Goal: Use online tool/utility: Utilize a website feature to perform a specific function

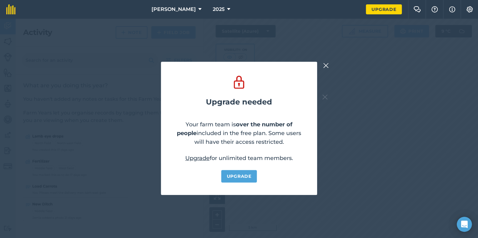
click at [326, 66] on img at bounding box center [326, 66] width 6 height 8
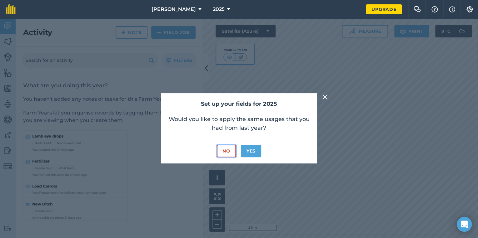
click at [227, 153] on button "No" at bounding box center [226, 151] width 19 height 13
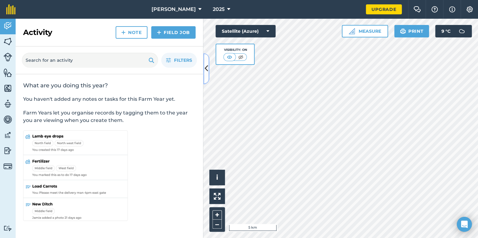
click at [205, 69] on icon at bounding box center [206, 68] width 3 height 11
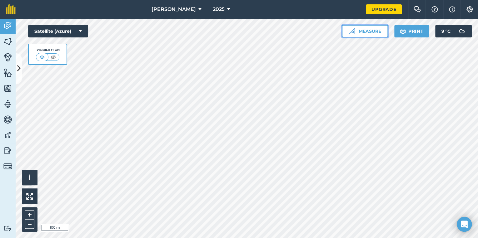
click at [362, 30] on button "Measure" at bounding box center [365, 31] width 46 height 13
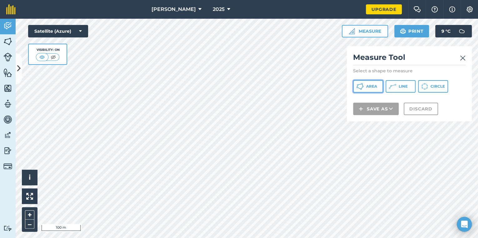
click at [370, 87] on span "Area" at bounding box center [371, 86] width 11 height 5
click at [463, 58] on img at bounding box center [463, 58] width 6 height 8
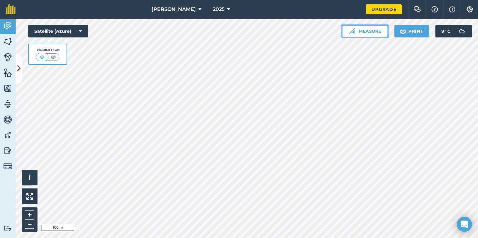
click at [372, 33] on button "Measure" at bounding box center [365, 31] width 46 height 13
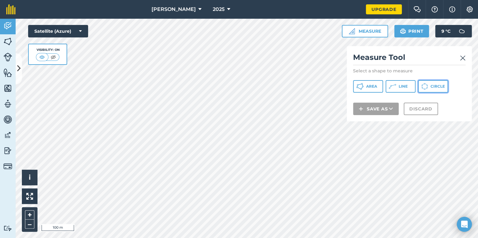
click at [436, 87] on span "Circle" at bounding box center [438, 86] width 14 height 5
click at [463, 59] on img at bounding box center [463, 58] width 6 height 8
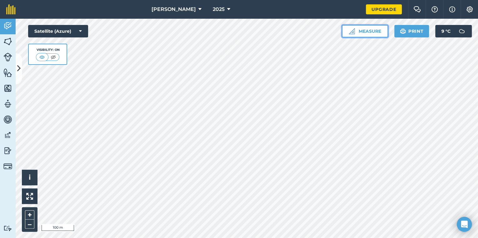
click at [367, 30] on button "Measure" at bounding box center [365, 31] width 46 height 13
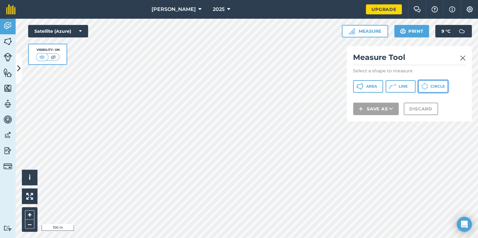
click at [364, 87] on icon at bounding box center [360, 87] width 8 height 8
click at [462, 58] on img at bounding box center [463, 58] width 6 height 8
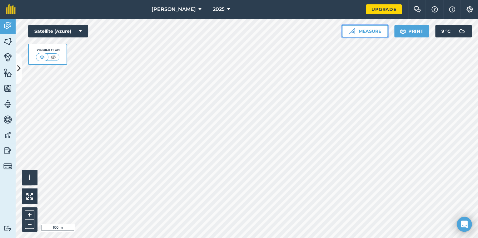
click at [380, 31] on button "Measure" at bounding box center [365, 31] width 46 height 13
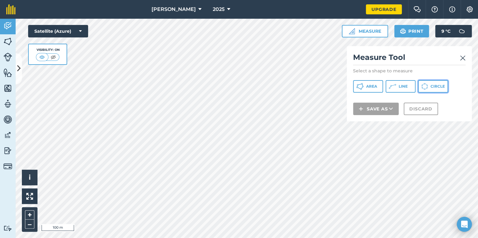
drag, startPoint x: 435, startPoint y: 86, endPoint x: 384, endPoint y: 83, distance: 50.8
click at [434, 86] on span "Circle" at bounding box center [438, 86] width 14 height 5
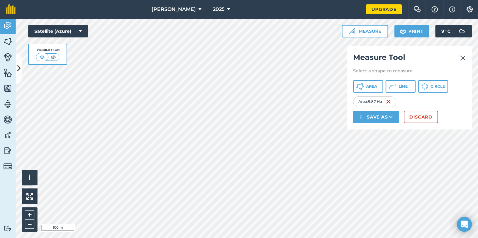
click at [461, 57] on img at bounding box center [463, 58] width 6 height 8
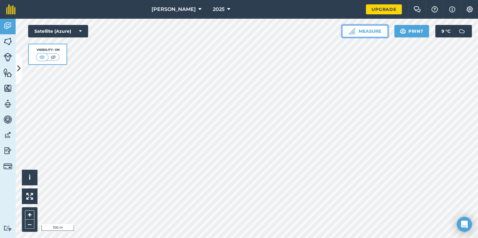
click at [372, 32] on button "Measure" at bounding box center [365, 31] width 46 height 13
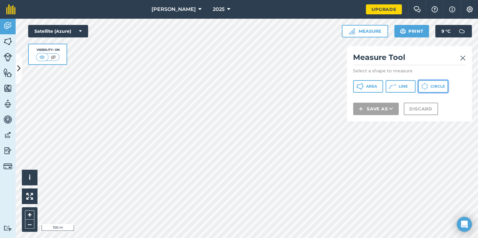
drag, startPoint x: 433, startPoint y: 84, endPoint x: 359, endPoint y: 89, distance: 73.6
click at [433, 84] on button "Circle" at bounding box center [433, 86] width 30 height 13
click at [464, 58] on img at bounding box center [463, 58] width 6 height 8
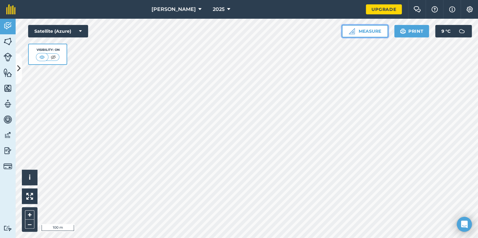
click at [376, 32] on button "Measure" at bounding box center [365, 31] width 46 height 13
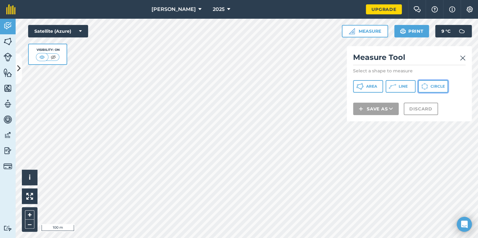
click at [364, 84] on icon at bounding box center [360, 87] width 8 height 8
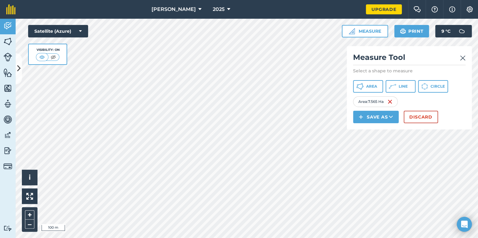
click at [462, 59] on img at bounding box center [463, 58] width 6 height 8
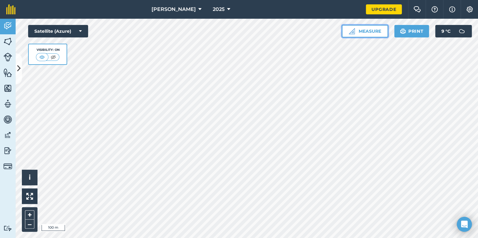
click at [360, 35] on button "Measure" at bounding box center [365, 31] width 46 height 13
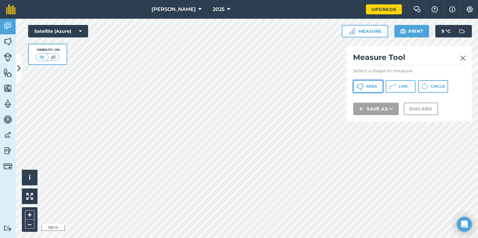
click at [367, 86] on span "Area" at bounding box center [371, 86] width 11 height 5
click at [464, 58] on img at bounding box center [463, 58] width 6 height 8
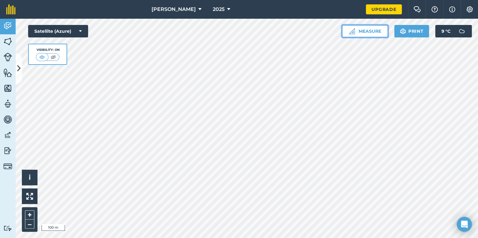
click at [350, 35] on button "Measure" at bounding box center [365, 31] width 46 height 13
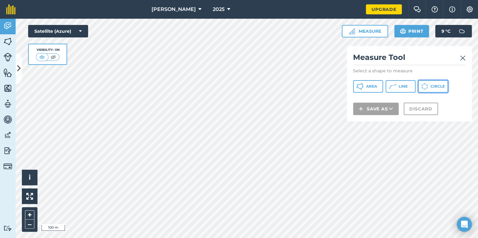
click at [428, 86] on button "Circle" at bounding box center [433, 86] width 30 height 13
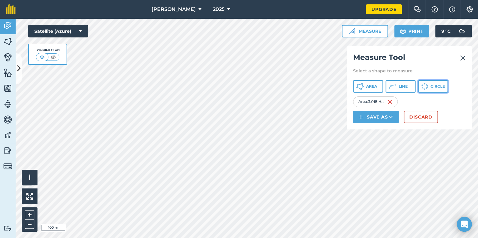
click at [431, 88] on span "Circle" at bounding box center [438, 86] width 14 height 5
click at [462, 59] on img at bounding box center [463, 58] width 6 height 8
